Goal: Task Accomplishment & Management: Manage account settings

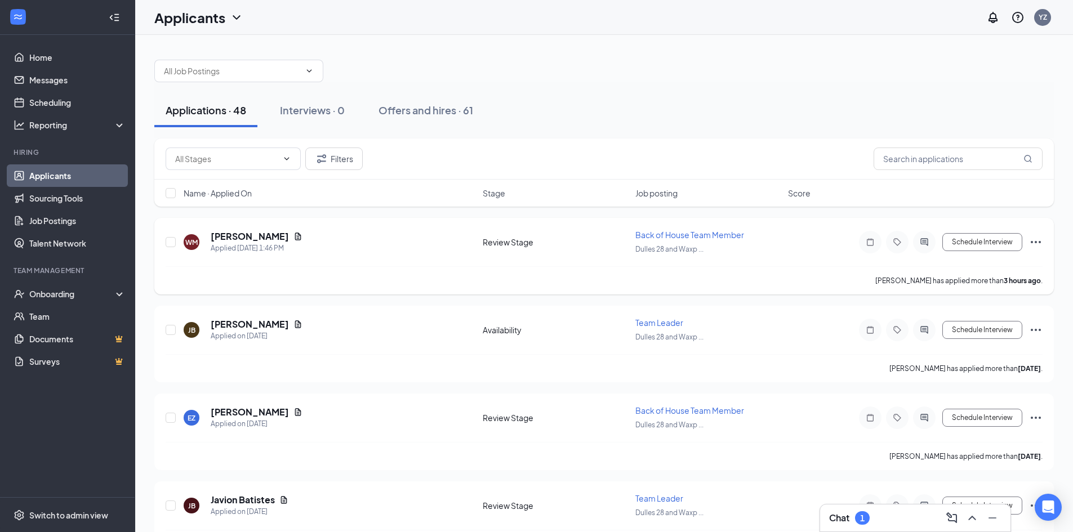
click at [387, 255] on div "[PERSON_NAME] Applied [DATE] 1:46 PM Review Stage Back of House Team Member Dul…" at bounding box center [604, 247] width 877 height 37
click at [297, 236] on icon "Document" at bounding box center [297, 236] width 9 height 9
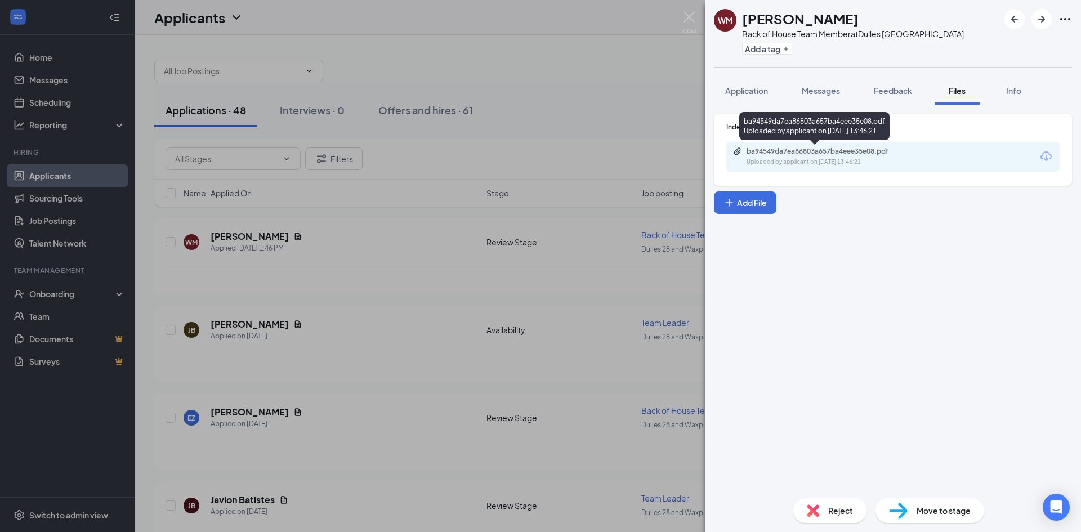
click at [809, 163] on div "Uploaded by applicant on [DATE] 13:46:21" at bounding box center [831, 162] width 169 height 9
click at [776, 93] on button "Application" at bounding box center [746, 91] width 65 height 28
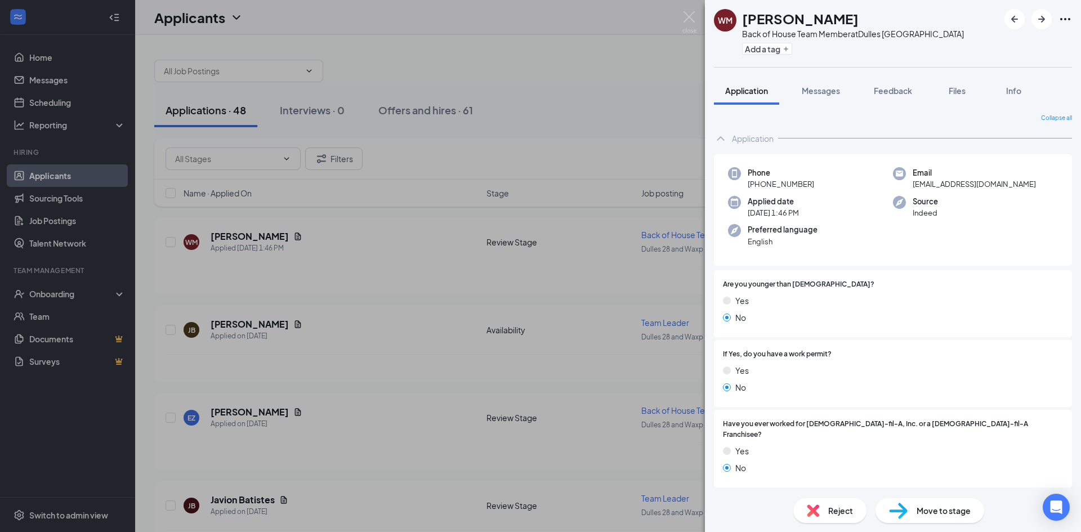
click at [621, 105] on div "[PERSON_NAME] Back of House Team Member at [GEOGRAPHIC_DATA] Add a tag Applicat…" at bounding box center [540, 266] width 1081 height 532
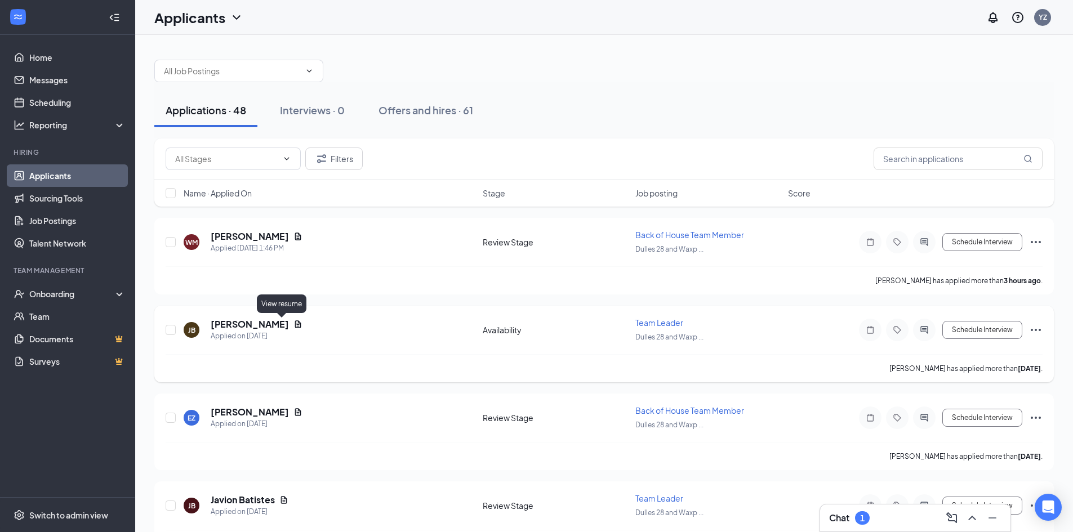
click at [293, 324] on icon "Document" at bounding box center [297, 324] width 9 height 9
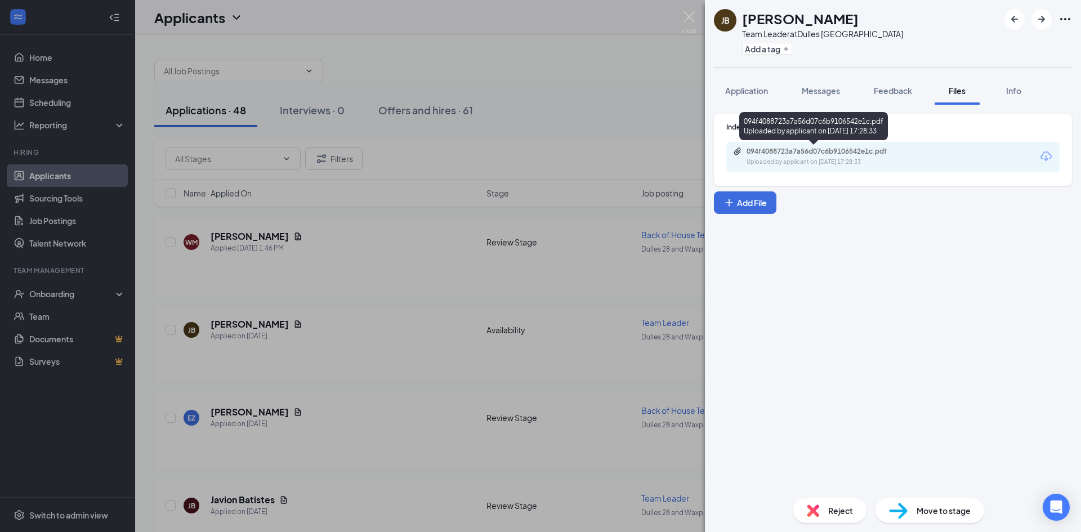
click at [781, 162] on div "Uploaded by applicant on [DATE] 17:28:33" at bounding box center [831, 162] width 169 height 9
click at [732, 97] on button "Application" at bounding box center [746, 91] width 65 height 28
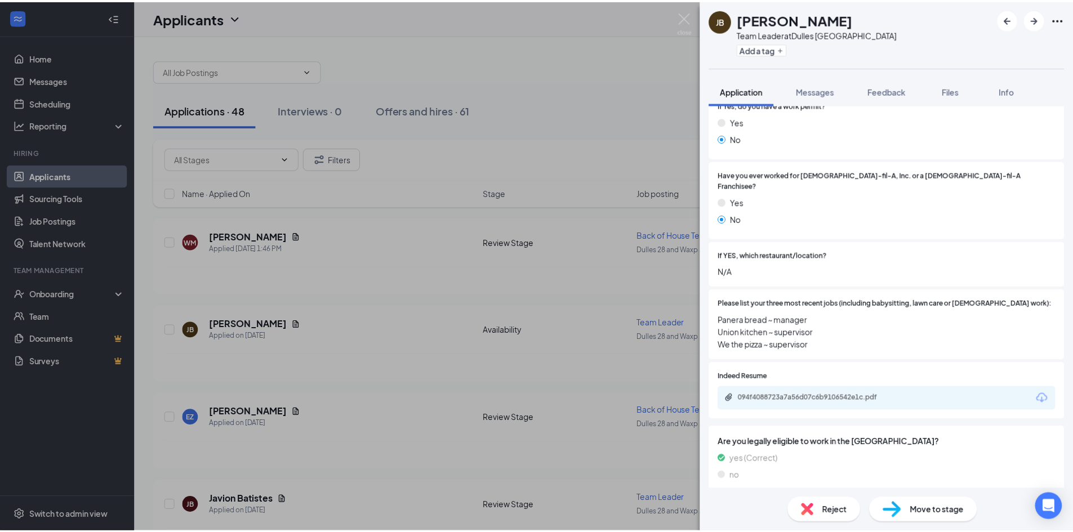
scroll to position [270, 0]
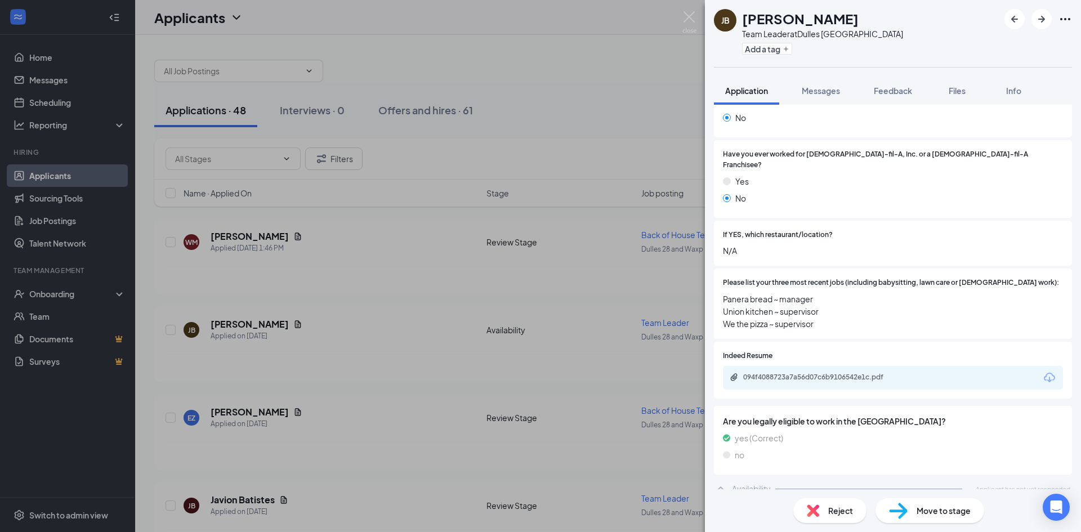
click at [774, 485] on div "Availability Applicant has not yet responded." at bounding box center [893, 489] width 358 height 23
click at [773, 480] on div "Availability Applicant has not yet responded." at bounding box center [893, 489] width 358 height 23
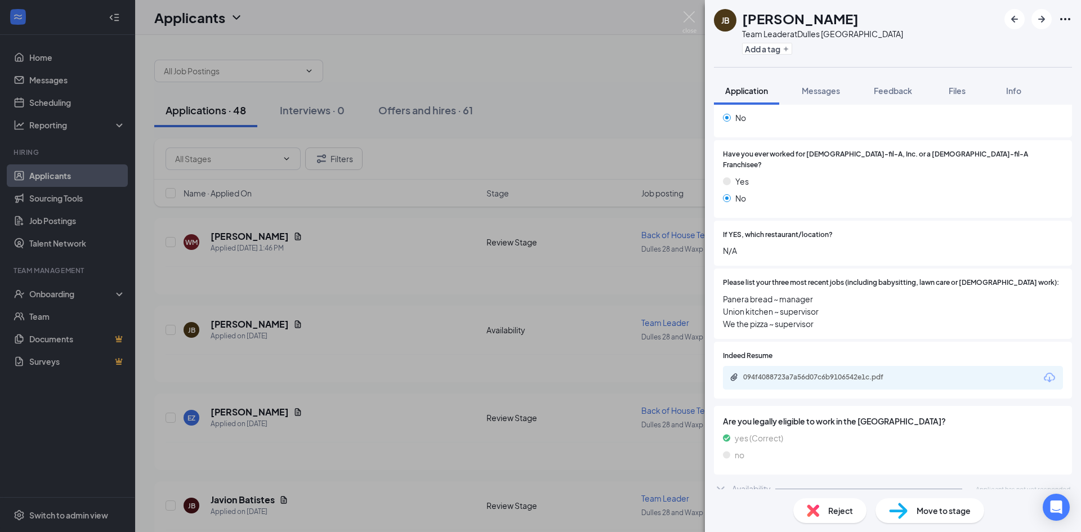
click at [774, 479] on div "Availability Applicant has not yet responded." at bounding box center [893, 489] width 358 height 23
click at [895, 230] on div at bounding box center [948, 235] width 230 height 11
click at [578, 98] on div "[PERSON_NAME] Team Leader at Dulles [GEOGRAPHIC_DATA] Add a tag Application Mes…" at bounding box center [540, 266] width 1081 height 532
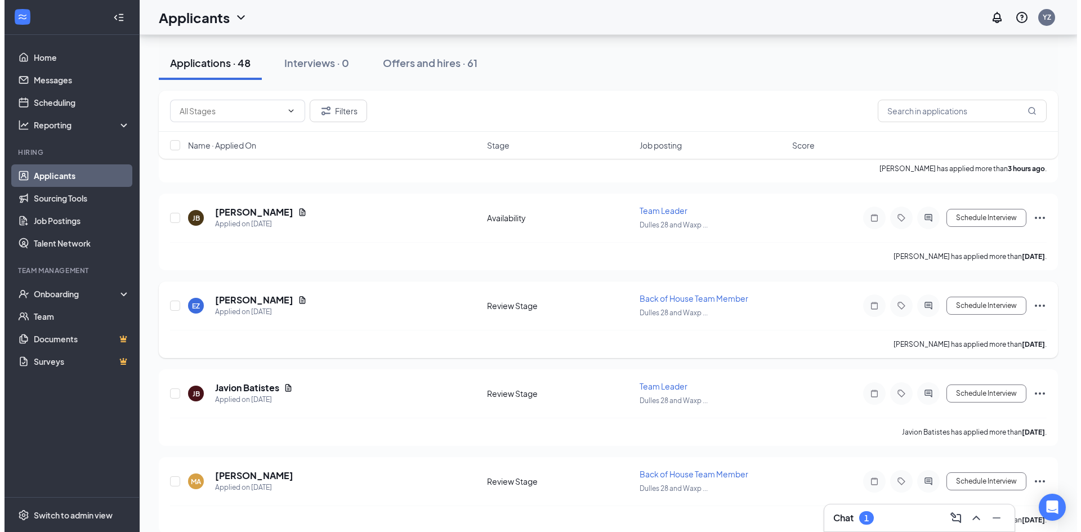
scroll to position [113, 0]
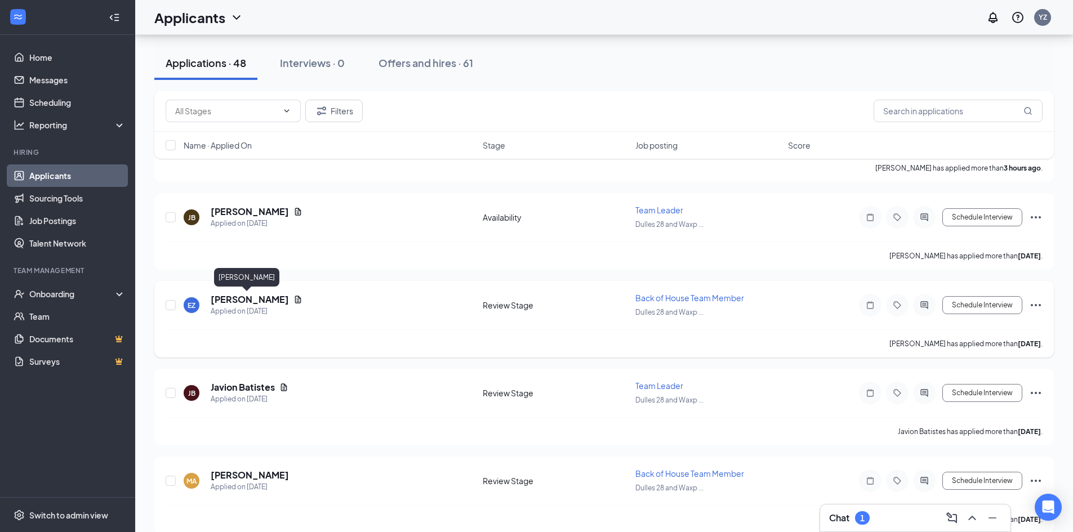
click at [246, 304] on h5 "[PERSON_NAME]" at bounding box center [250, 299] width 78 height 12
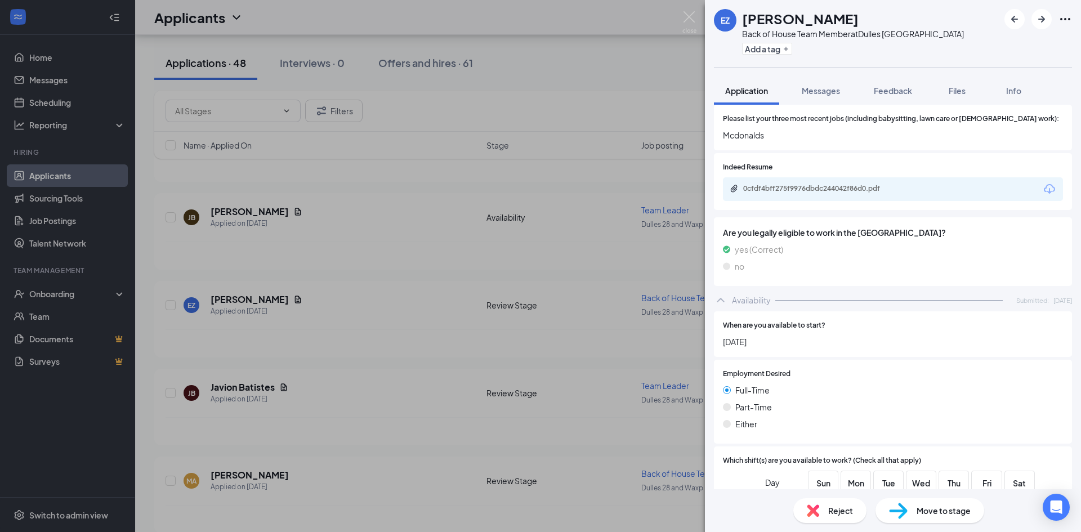
scroll to position [428, 0]
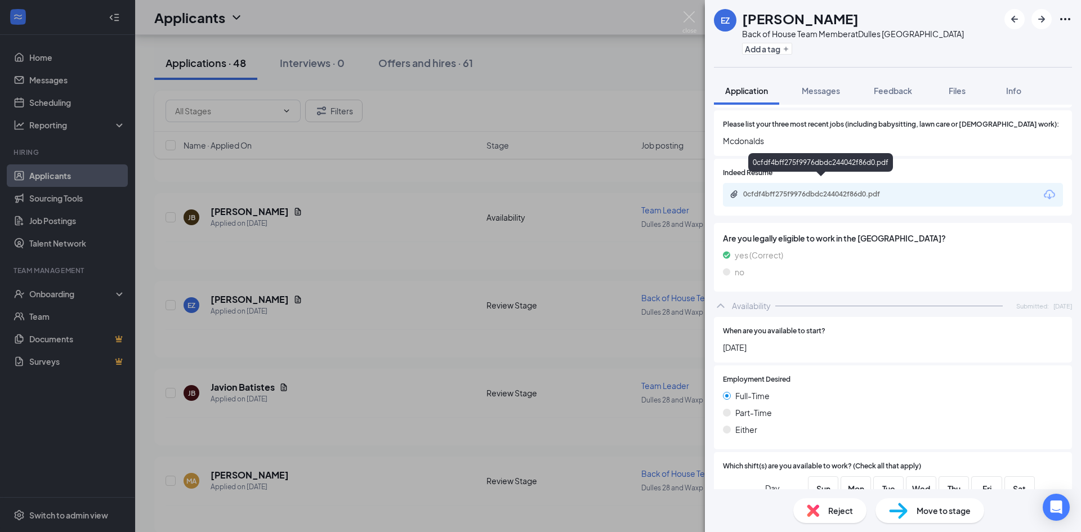
click at [832, 190] on div "0cfdf4bff275f9976dbdc244042f86d0.pdf" at bounding box center [822, 194] width 158 height 9
click at [492, 277] on div "EZ [PERSON_NAME] Back of House Team Member at [GEOGRAPHIC_DATA] Add a tag Appli…" at bounding box center [540, 266] width 1081 height 532
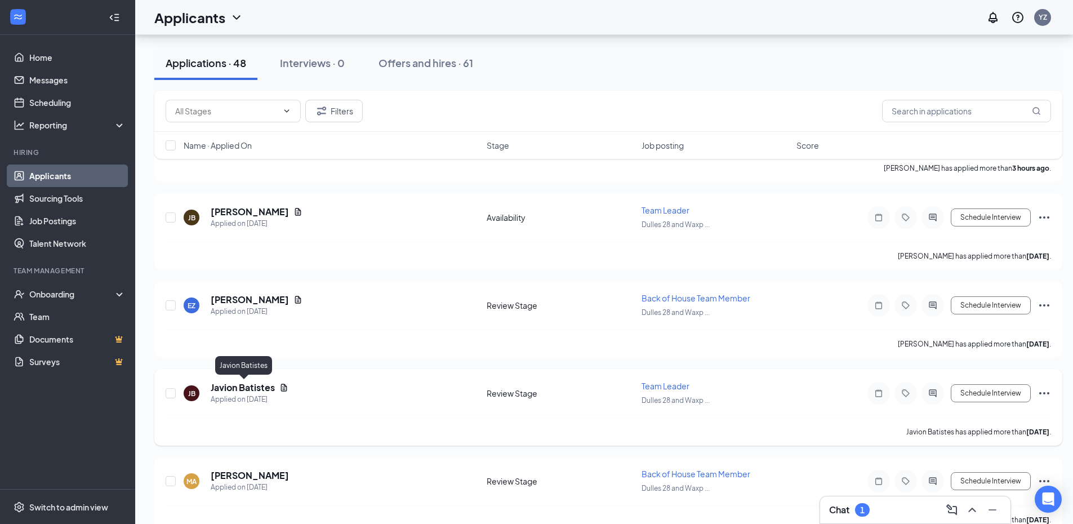
click at [260, 388] on h5 "Javion Batistes" at bounding box center [243, 387] width 64 height 12
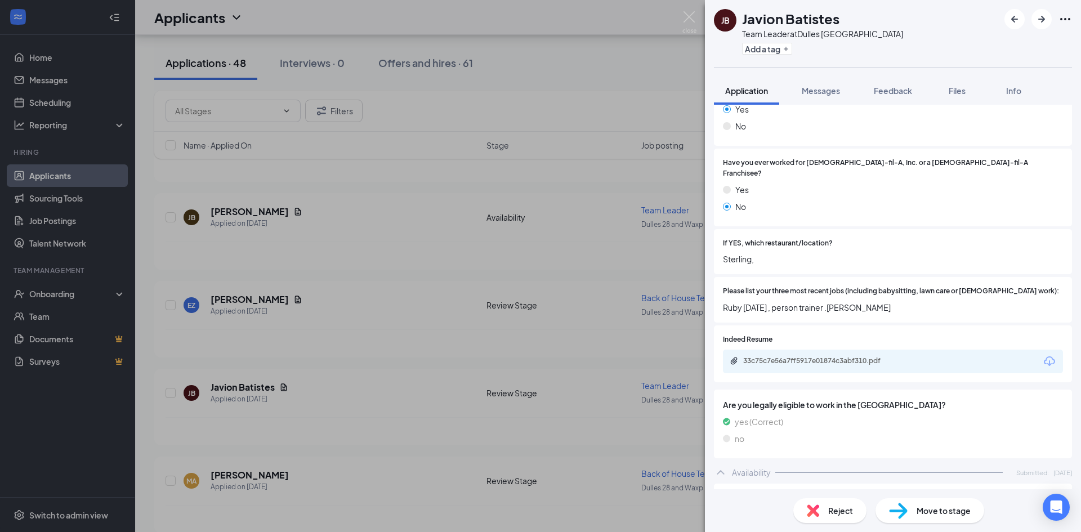
scroll to position [282, 0]
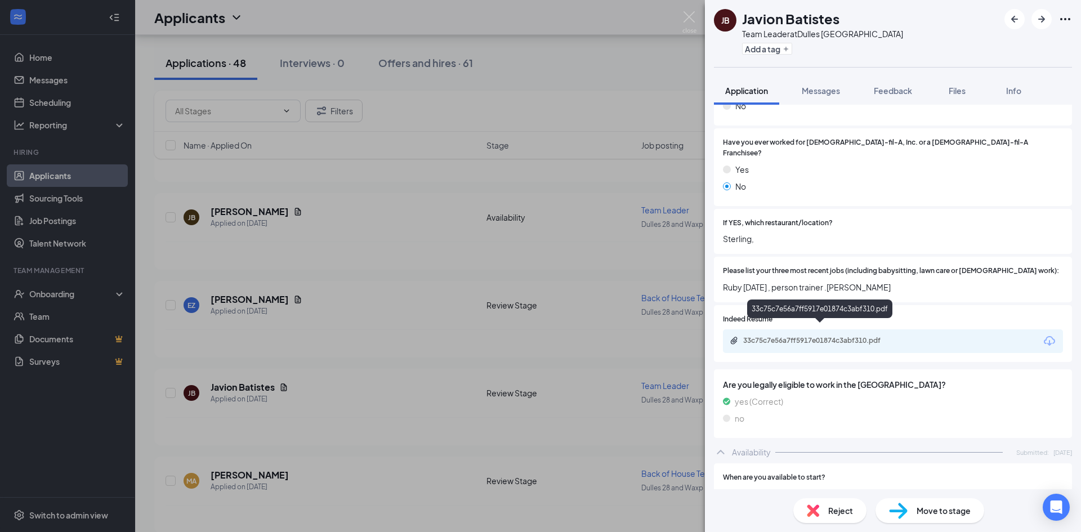
click at [839, 336] on div "33c75c7e56a7ff5917e01874c3abf310.pdf" at bounding box center [822, 340] width 158 height 9
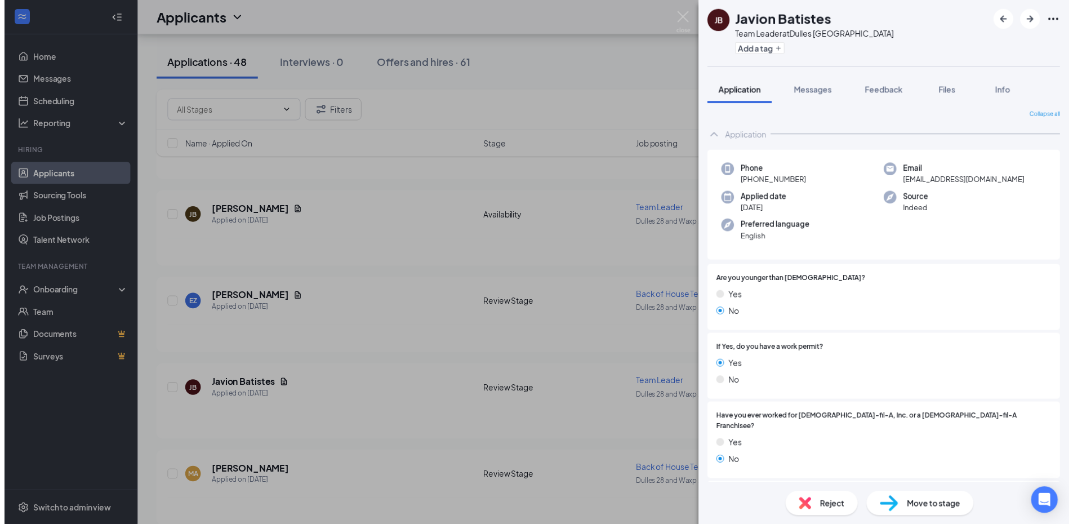
scroll to position [0, 0]
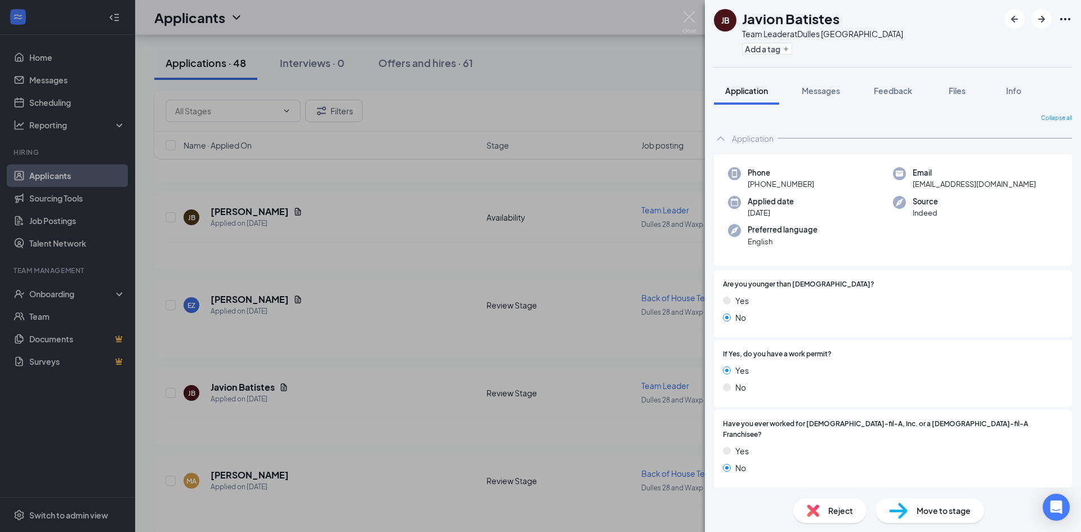
click at [507, 310] on div "JB Javion Batistes Team Leader at [GEOGRAPHIC_DATA] Add a tag Application Messa…" at bounding box center [540, 266] width 1081 height 532
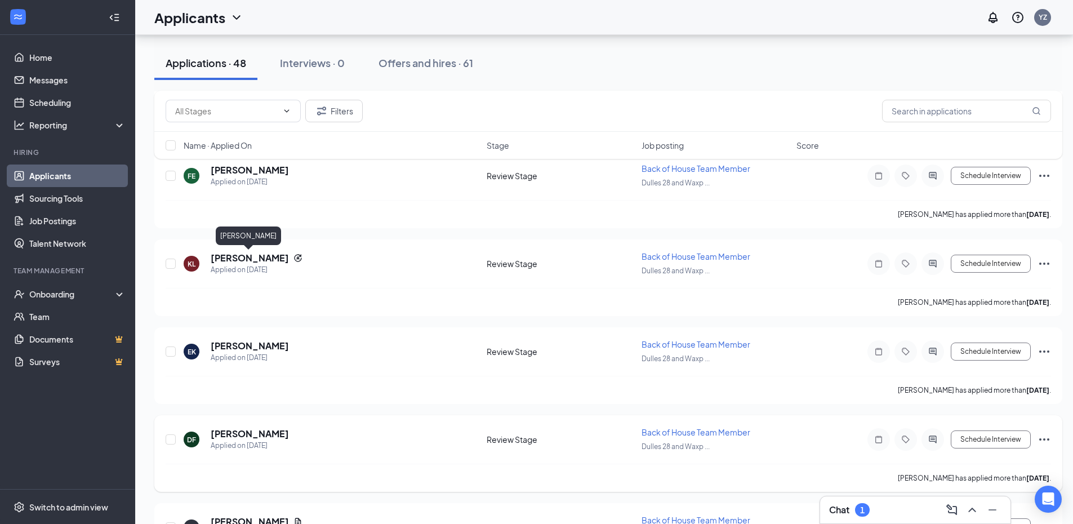
scroll to position [507, 0]
click at [863, 516] on div "Chat 1" at bounding box center [915, 510] width 172 height 18
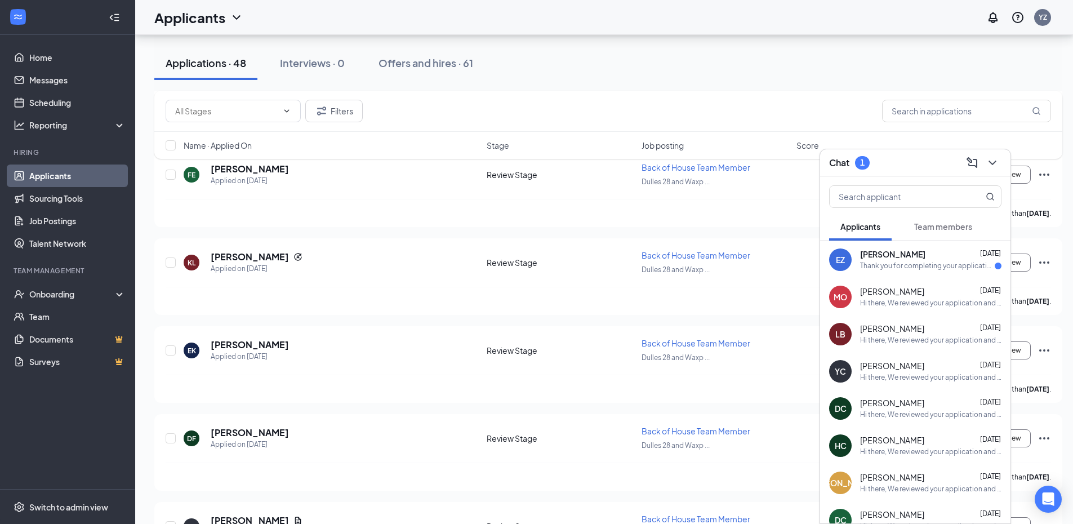
click at [915, 264] on div "Thank you for completing your application for the Back of House Team Member pos…" at bounding box center [927, 266] width 135 height 10
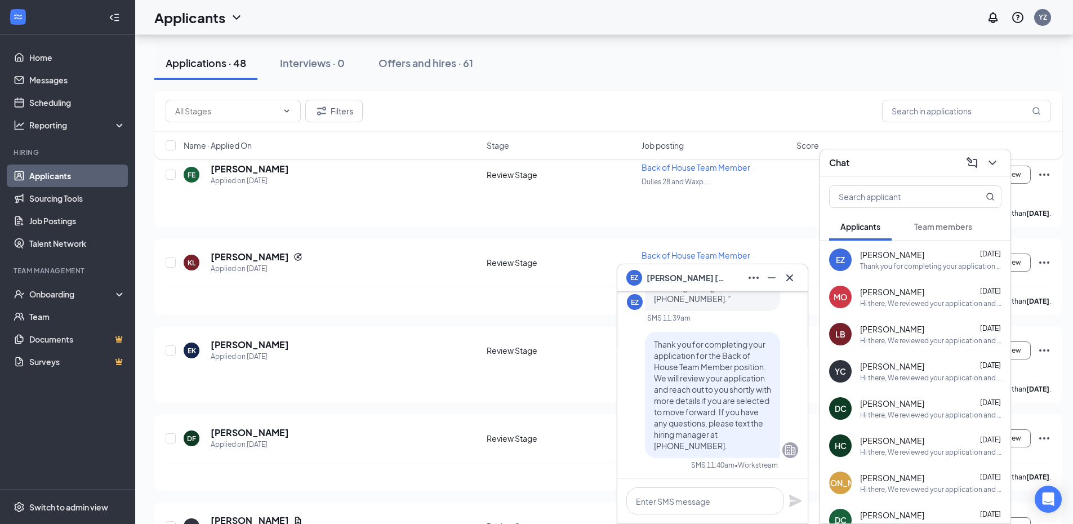
scroll to position [0, 0]
click at [546, 360] on div "EK [PERSON_NAME] Applied on [DATE] Review Stage Back of House Team Member Dulle…" at bounding box center [608, 355] width 885 height 37
click at [784, 280] on icon "Cross" at bounding box center [790, 278] width 14 height 14
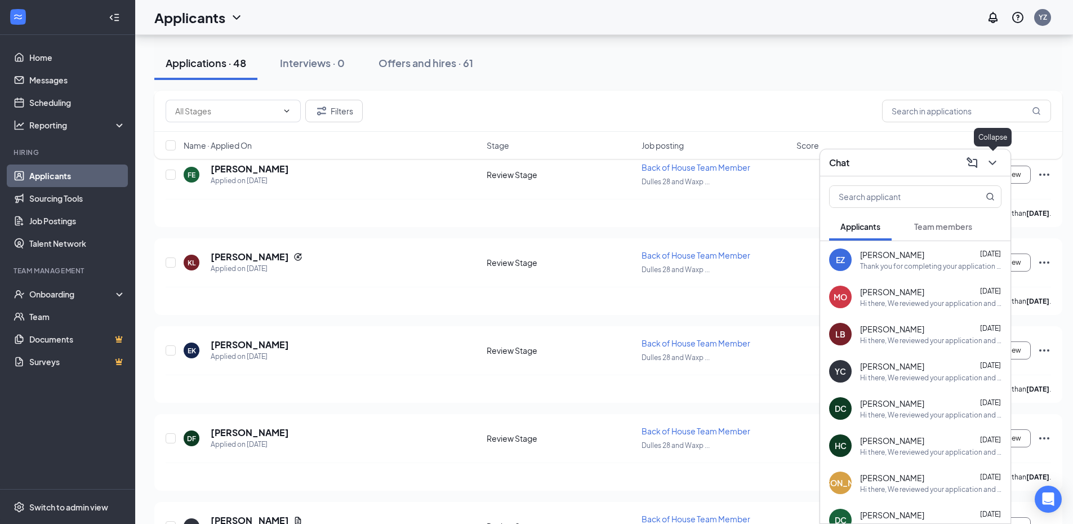
click at [992, 166] on icon "ChevronDown" at bounding box center [992, 163] width 14 height 14
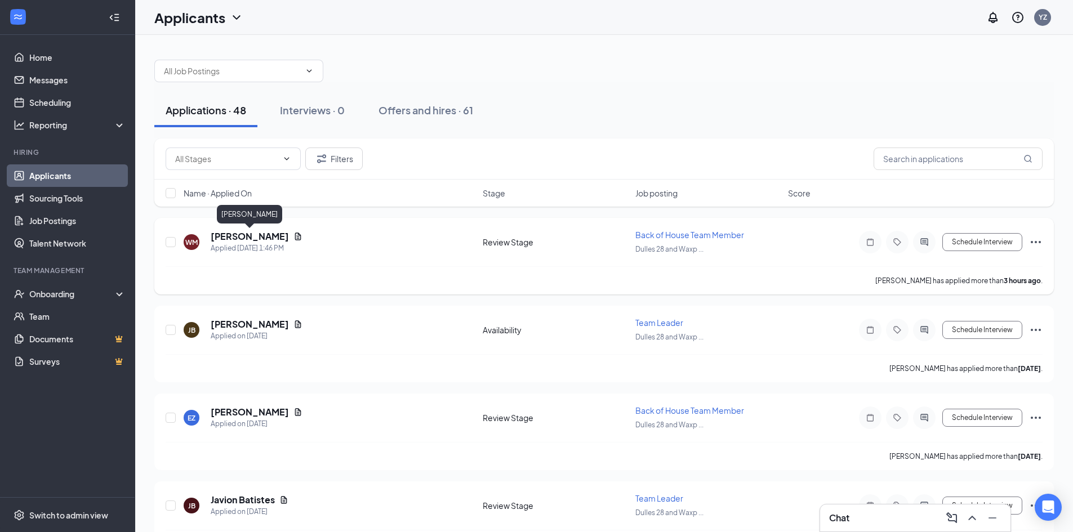
click at [272, 237] on h5 "[PERSON_NAME]" at bounding box center [250, 236] width 78 height 12
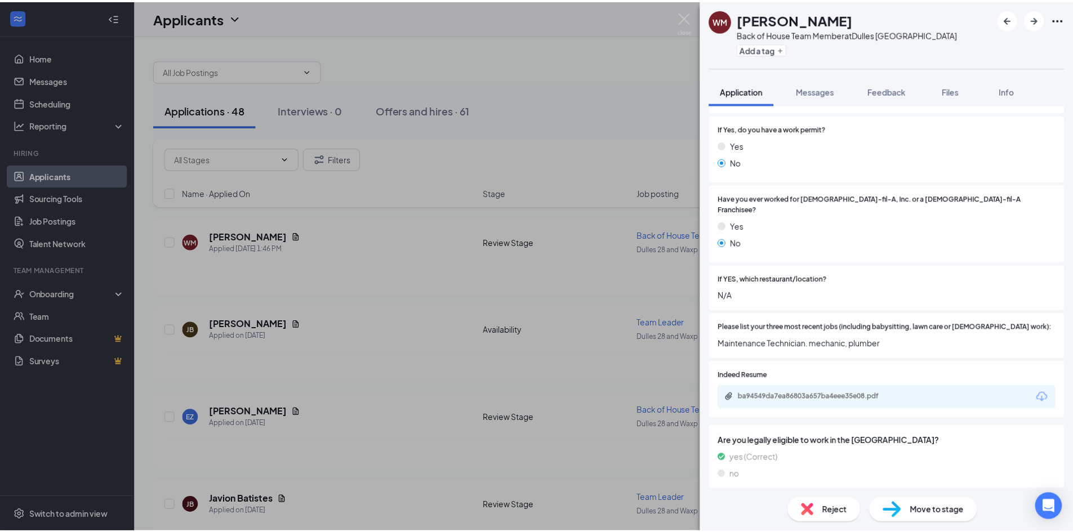
scroll to position [282, 0]
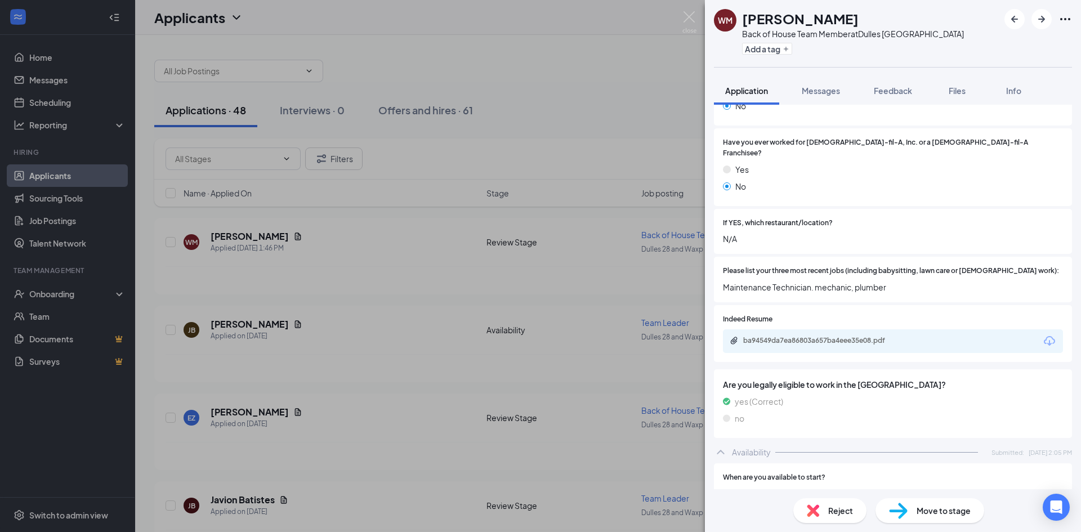
click at [449, 267] on div "[PERSON_NAME] Back of House Team Member at [GEOGRAPHIC_DATA] Add a tag Applicat…" at bounding box center [540, 266] width 1081 height 532
